Goal: Information Seeking & Learning: Learn about a topic

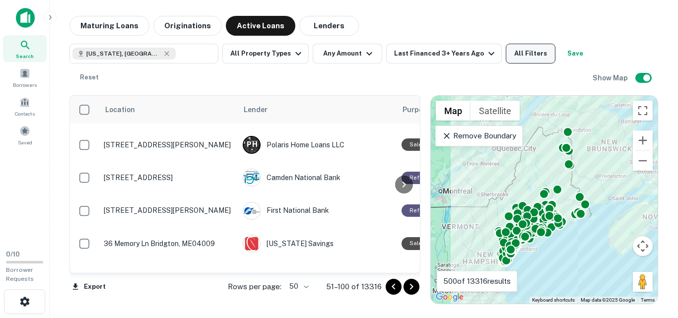
click at [531, 51] on button "All Filters" at bounding box center [531, 54] width 50 height 20
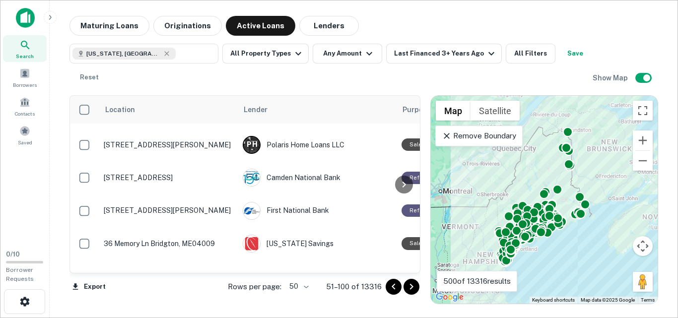
scroll to position [264, 0]
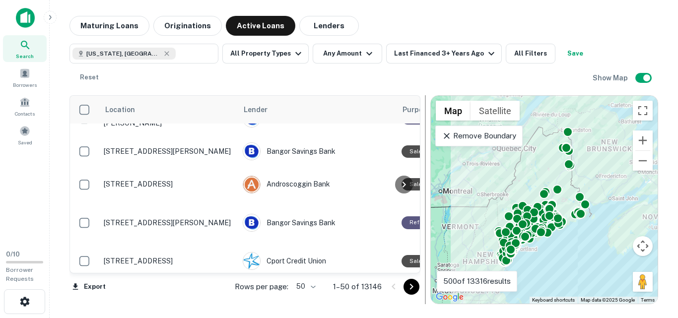
scroll to position [181, 0]
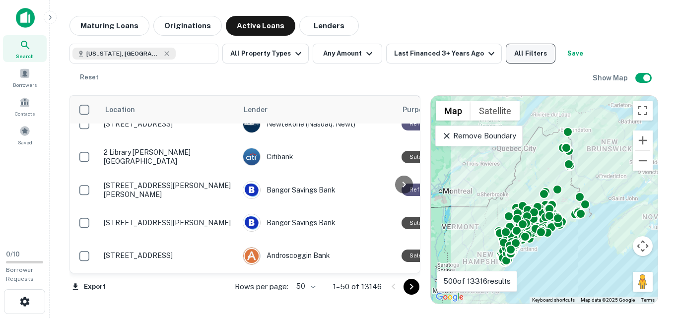
click at [518, 56] on button "All Filters" at bounding box center [531, 54] width 50 height 20
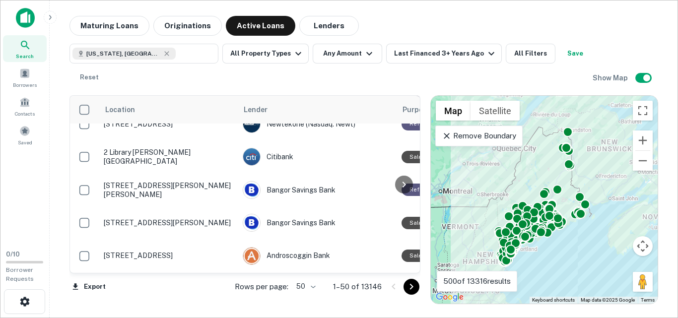
scroll to position [248, 0]
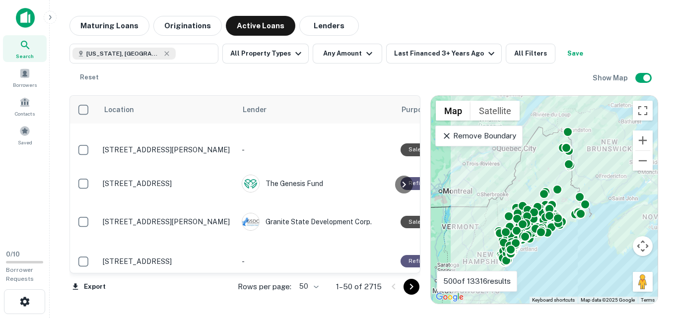
scroll to position [1543, 1]
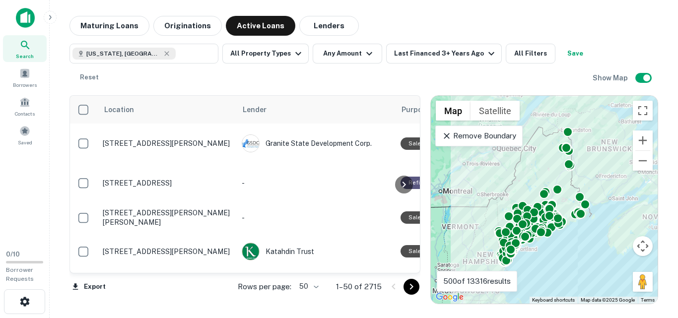
drag, startPoint x: 413, startPoint y: 248, endPoint x: 411, endPoint y: 235, distance: 13.5
click at [411, 235] on div at bounding box center [404, 184] width 20 height 177
click at [413, 285] on icon "Go to next page" at bounding box center [411, 287] width 12 height 12
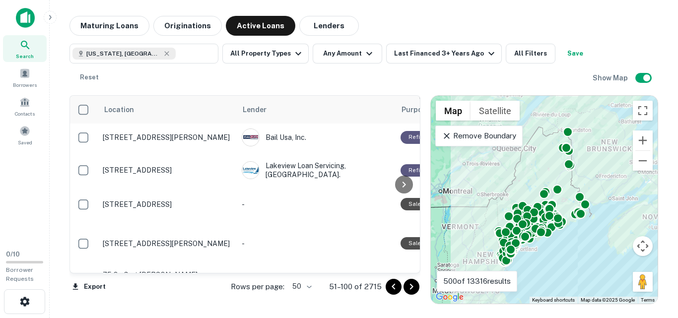
scroll to position [1544, 1]
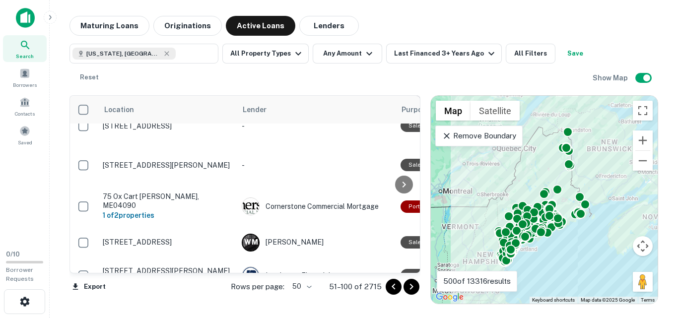
click at [412, 289] on icon "Go to next page" at bounding box center [411, 287] width 12 height 12
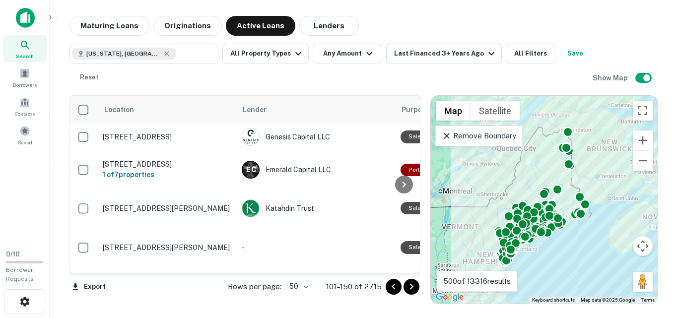
scroll to position [1542, 1]
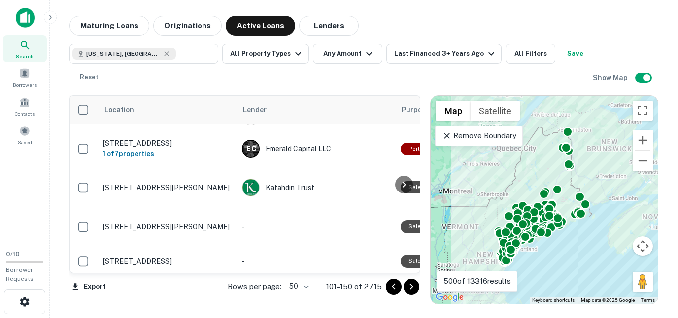
click at [415, 287] on icon "Go to next page" at bounding box center [411, 287] width 12 height 12
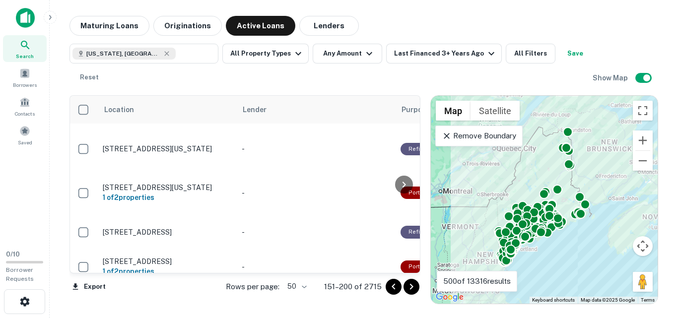
scroll to position [0, 1]
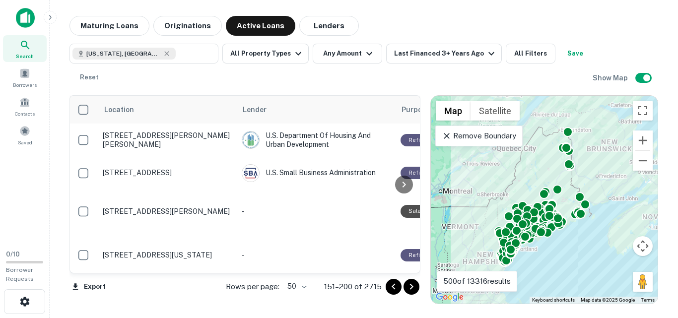
click at [410, 281] on icon "Go to next page" at bounding box center [411, 287] width 12 height 12
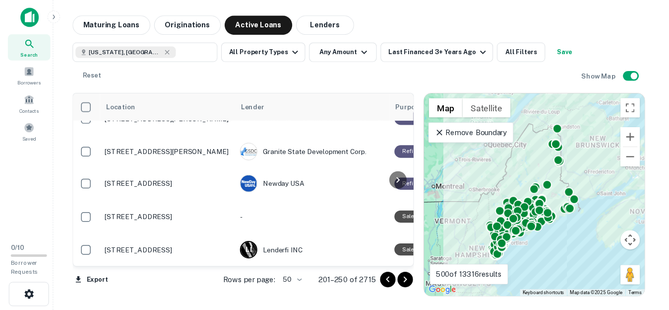
scroll to position [1030, 1]
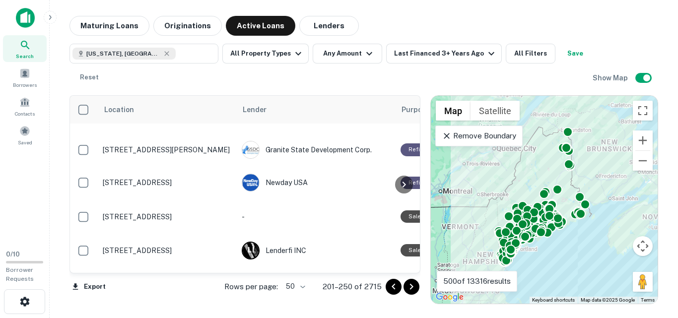
click at [415, 212] on div "Location Lender Purpose Type Mortgage Amount Borrower Last Financed Date sorted…" at bounding box center [244, 184] width 351 height 178
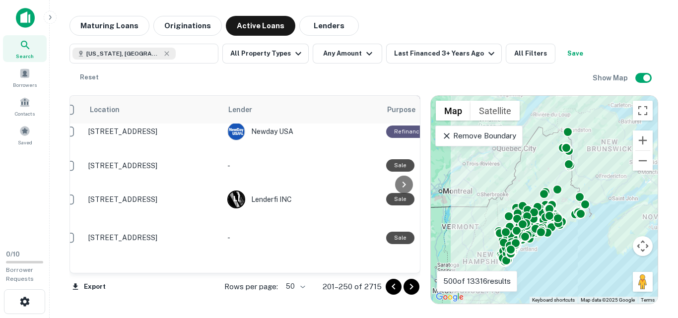
click at [360, 86] on div "Maine, USA ​ All Property Types Any Amount Last Financed 3+ Years Ago All Filte…" at bounding box center [330, 66] width 523 height 44
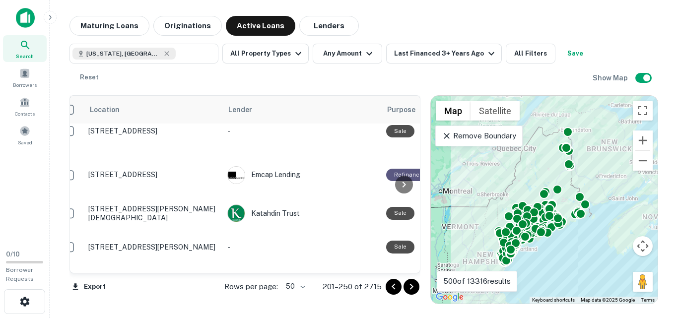
scroll to position [1194, 15]
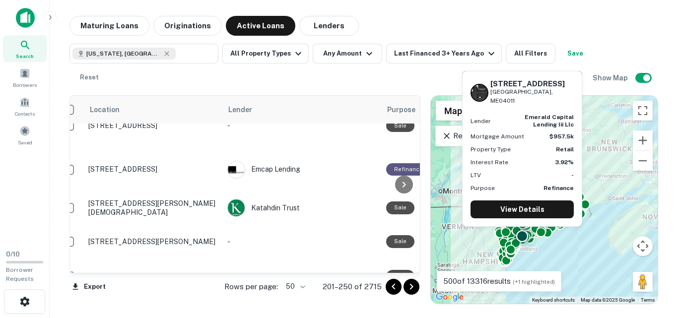
drag, startPoint x: 287, startPoint y: 131, endPoint x: 309, endPoint y: 80, distance: 55.8
click at [309, 80] on div "Maine, USA ​ All Property Types Any Amount Last Financed 3+ Years Ago All Filte…" at bounding box center [330, 66] width 523 height 44
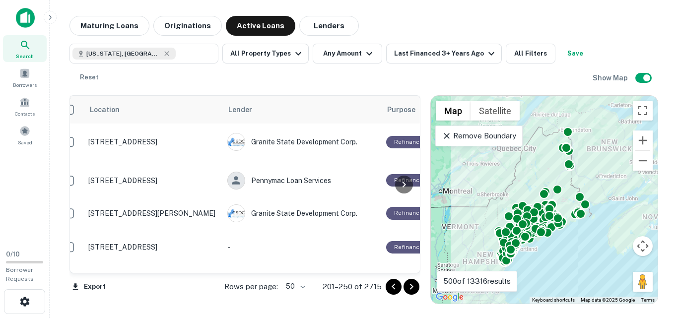
scroll to position [1554, 15]
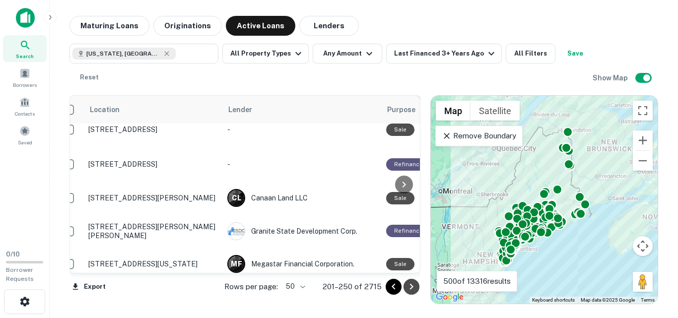
click at [417, 285] on icon "Go to next page" at bounding box center [411, 287] width 12 height 12
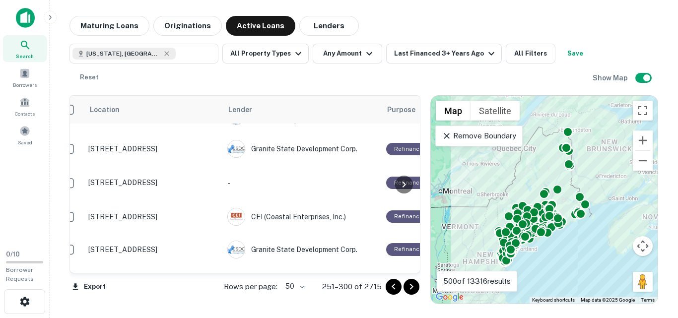
scroll to position [1542, 15]
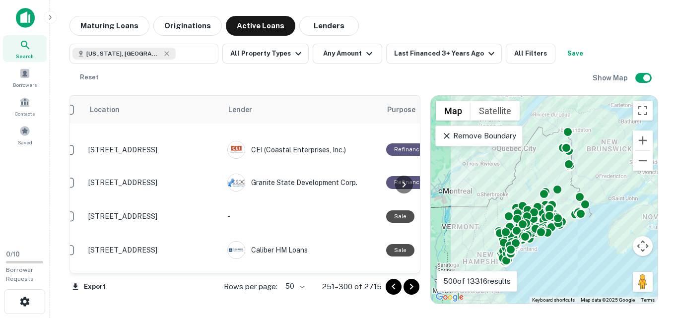
click at [381, 79] on div "Maine, USA ​ All Property Types Any Amount Last Financed 3+ Years Ago All Filte…" at bounding box center [330, 66] width 523 height 44
click at [414, 290] on icon "Go to next page" at bounding box center [411, 287] width 12 height 12
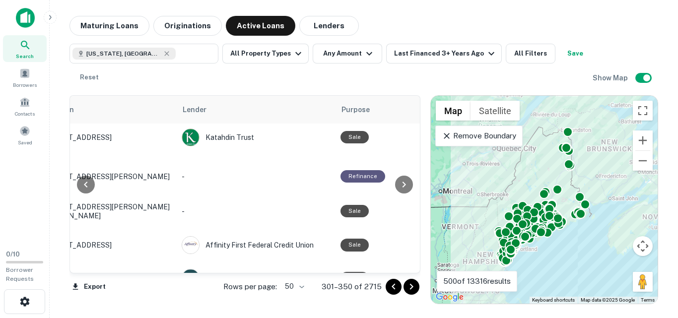
scroll to position [1566, 61]
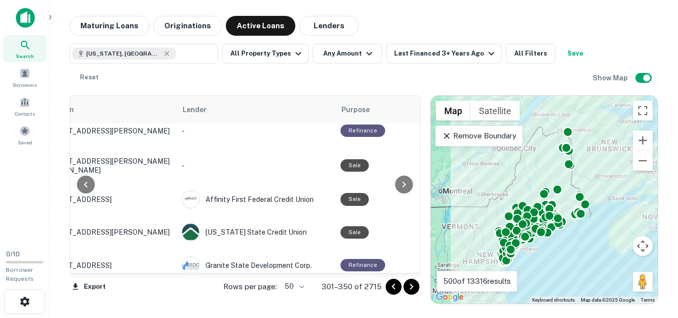
click at [414, 283] on icon "Go to next page" at bounding box center [411, 287] width 12 height 12
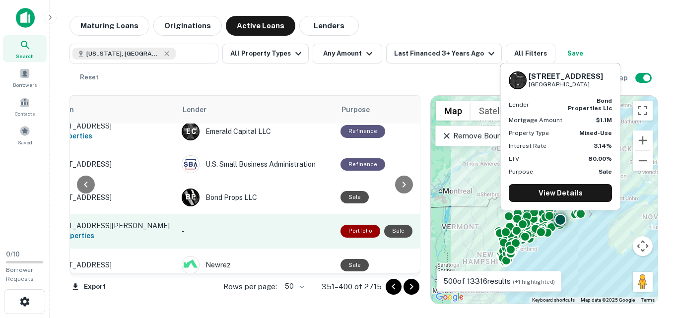
scroll to position [870, 61]
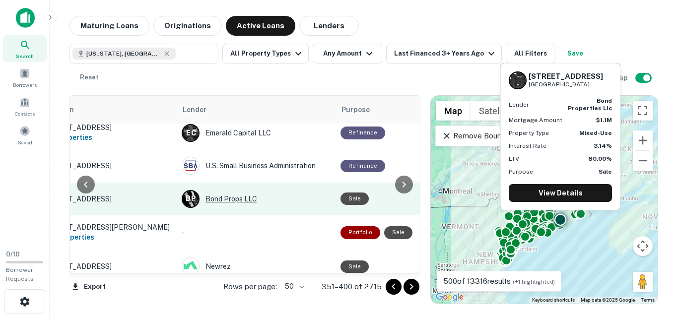
drag, startPoint x: 236, startPoint y: 168, endPoint x: 271, endPoint y: 160, distance: 36.2
click at [258, 81] on div "Maine, USA ​ All Property Types Any Amount Last Financed 3+ Years Ago All Filte…" at bounding box center [330, 66] width 523 height 44
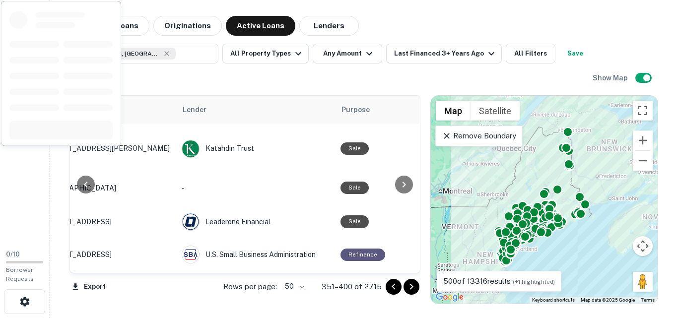
scroll to position [0, 61]
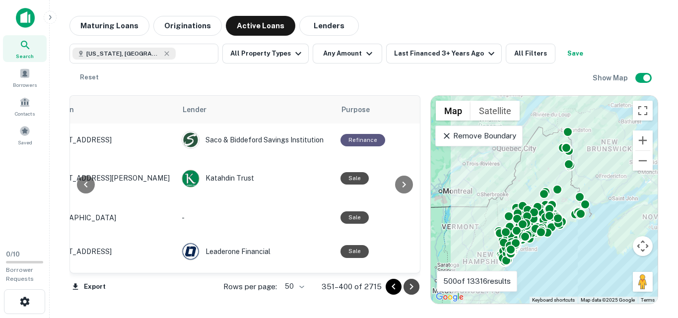
click at [416, 286] on icon "Go to next page" at bounding box center [411, 287] width 12 height 12
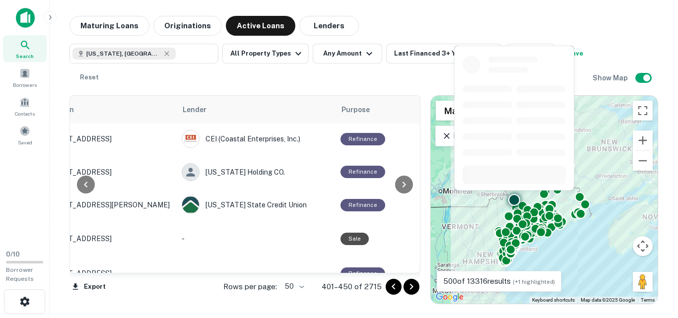
scroll to position [1550, 61]
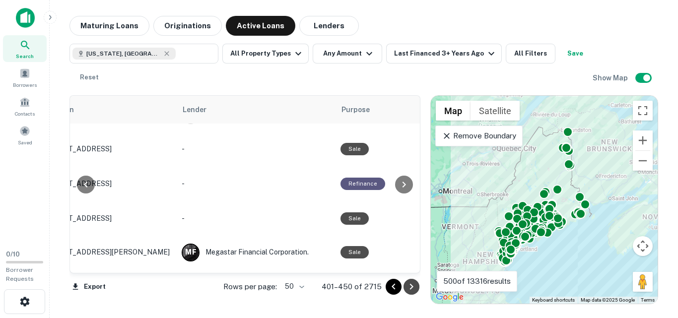
click at [412, 289] on icon "Go to next page" at bounding box center [411, 287] width 12 height 12
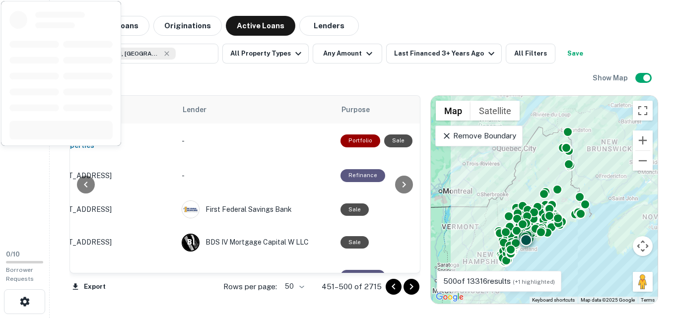
scroll to position [0, 61]
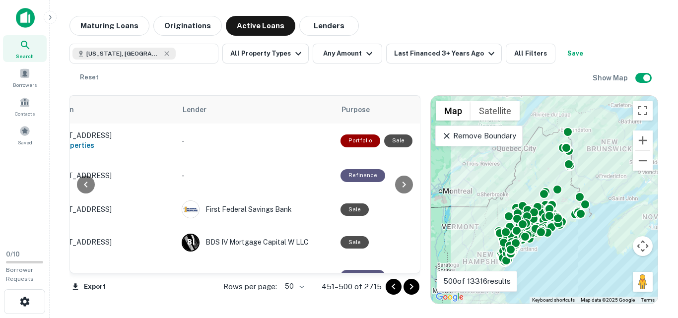
click at [411, 288] on icon "Go to next page" at bounding box center [410, 287] width 3 height 6
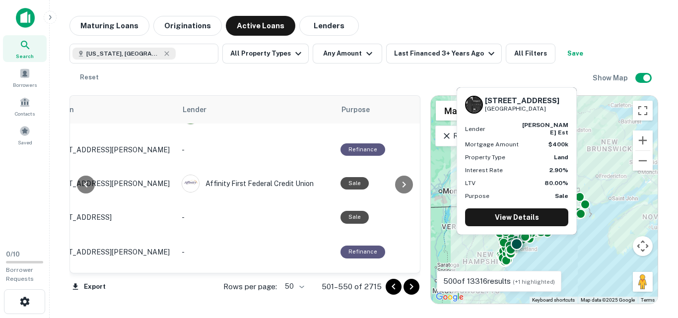
scroll to position [1546, 61]
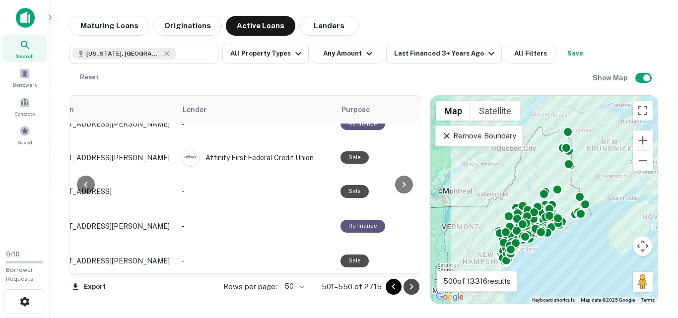
click at [411, 284] on icon "Go to next page" at bounding box center [410, 287] width 3 height 6
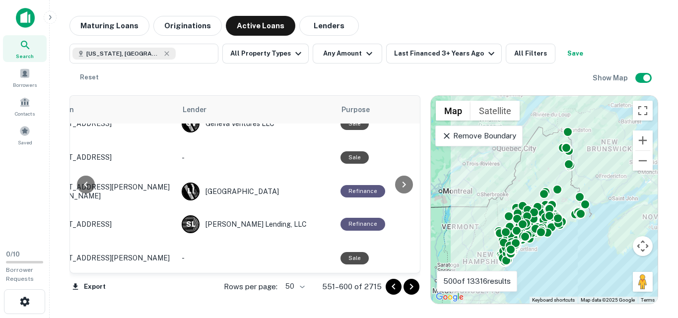
scroll to position [162, 61]
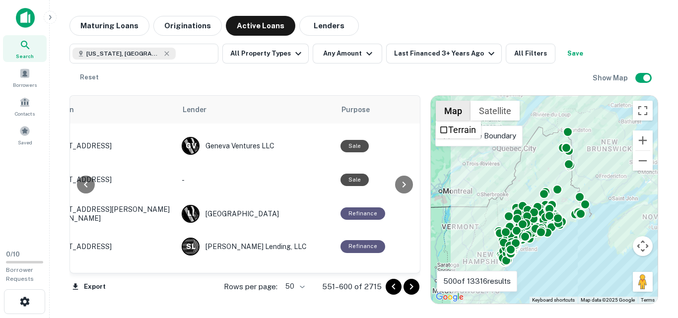
drag, startPoint x: 445, startPoint y: 126, endPoint x: 444, endPoint y: 114, distance: 11.9
click at [444, 114] on div "To activate drag with keyboard, press Alt + Enter. Once in keyboard drag state,…" at bounding box center [544, 200] width 227 height 208
click at [414, 284] on icon "Go to next page" at bounding box center [411, 287] width 12 height 12
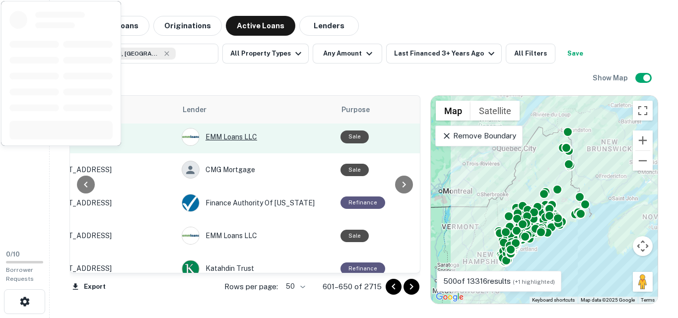
scroll to position [1546, 61]
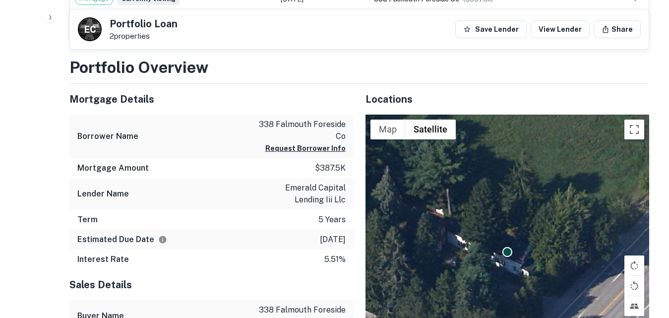
scroll to position [346, 0]
click at [236, 200] on div "Lender Name emerald capital lending iii llc" at bounding box center [211, 194] width 284 height 32
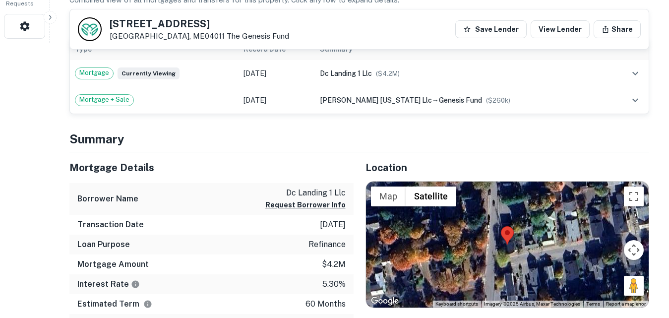
scroll to position [281, 0]
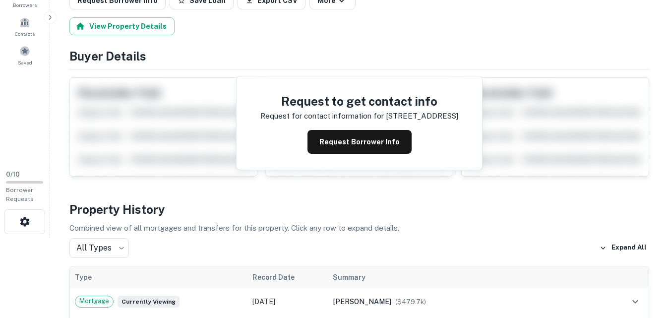
scroll to position [83, 0]
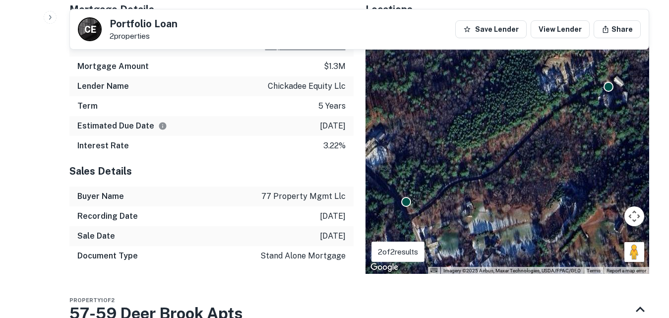
scroll to position [460, 0]
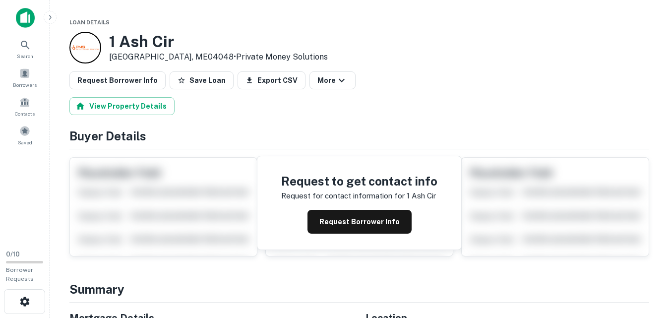
scroll to position [33, 0]
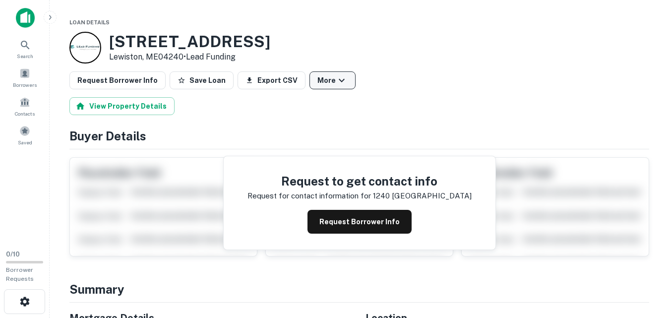
click at [336, 78] on icon "button" at bounding box center [342, 80] width 12 height 12
